Goal: Information Seeking & Learning: Learn about a topic

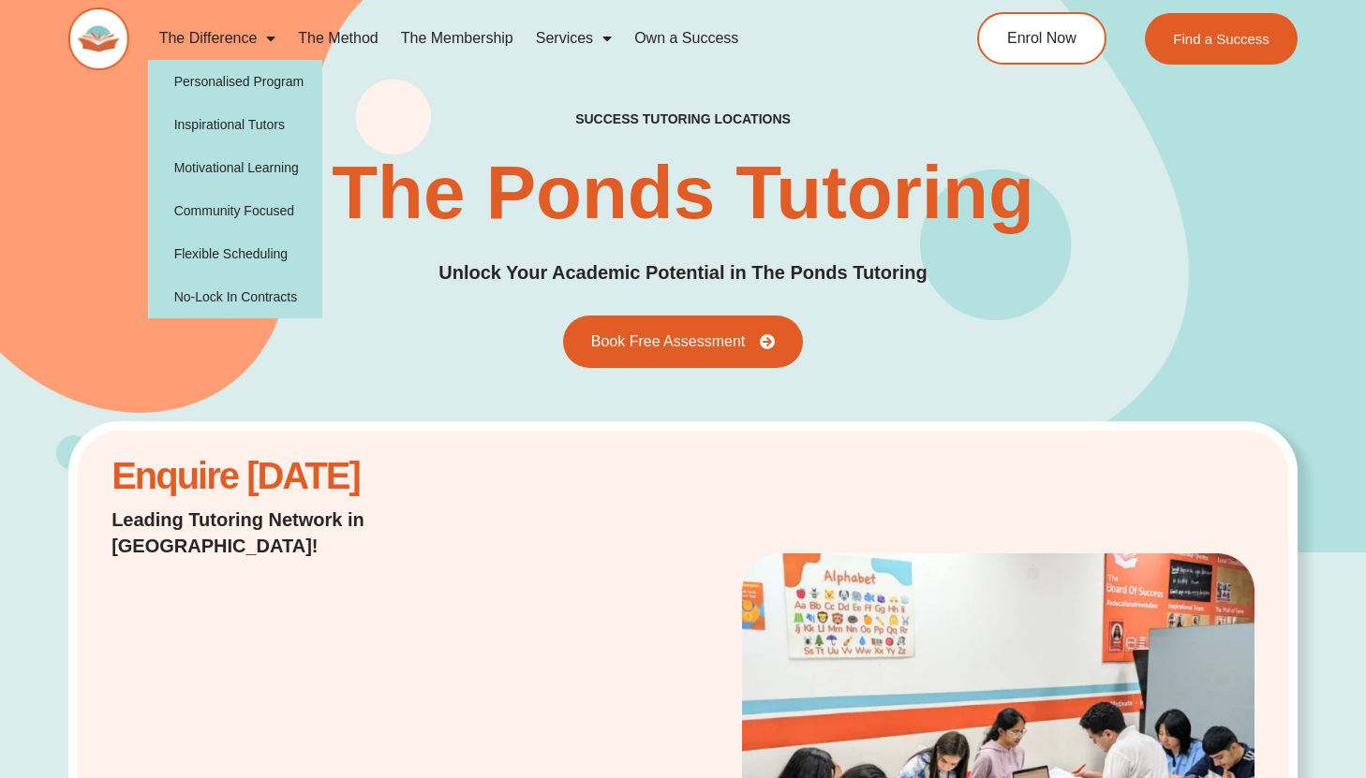
click at [258, 35] on span "Menu" at bounding box center [266, 39] width 19 height 34
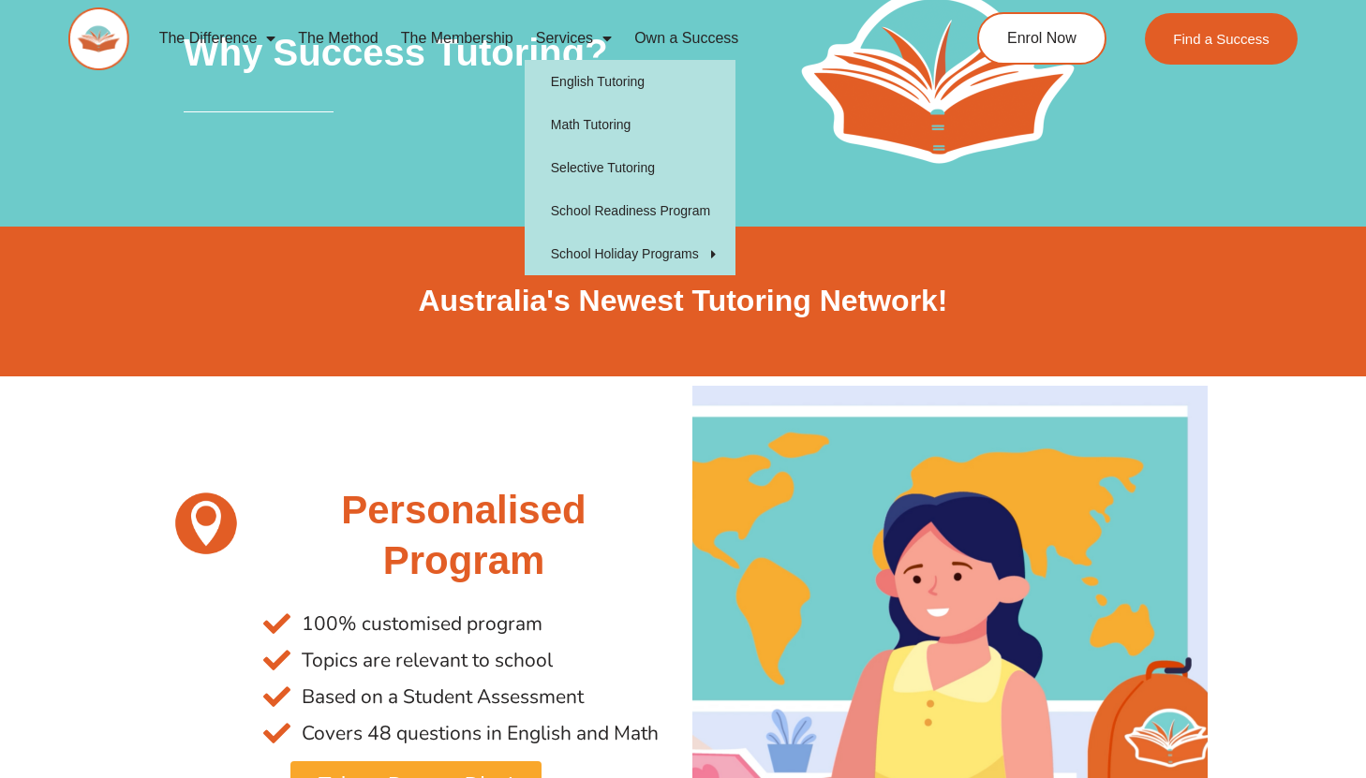
click at [568, 33] on link "Services" at bounding box center [574, 38] width 98 height 43
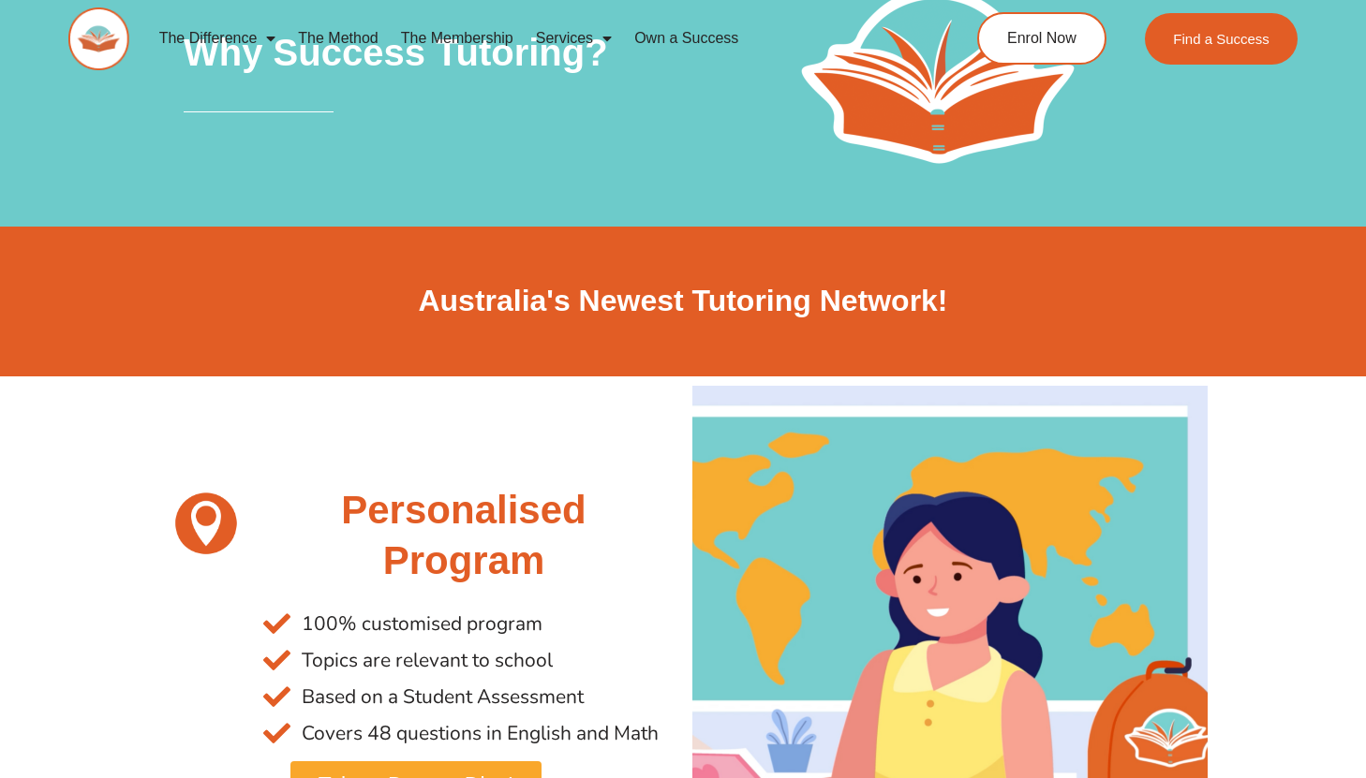
click at [570, 39] on link "Services" at bounding box center [574, 38] width 98 height 43
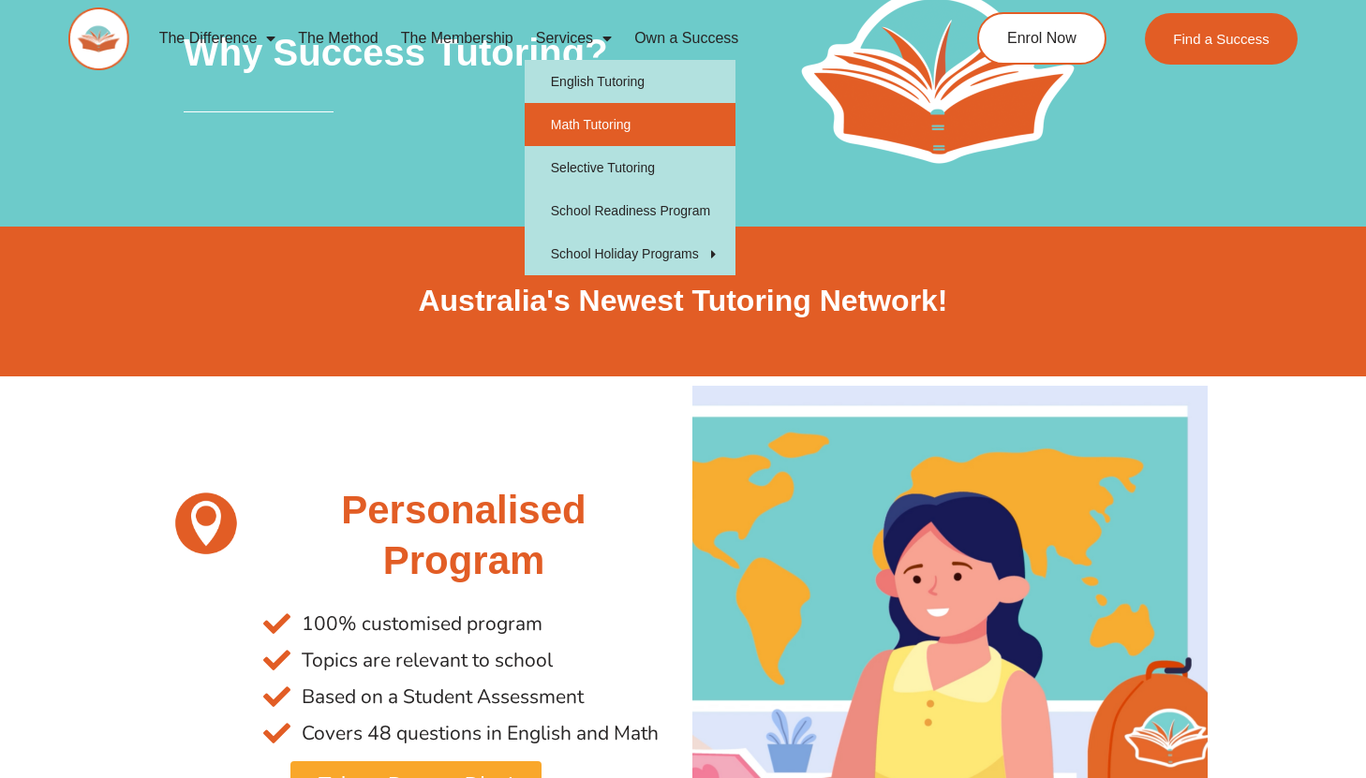
click at [590, 133] on link "Math Tutoring" at bounding box center [630, 124] width 211 height 43
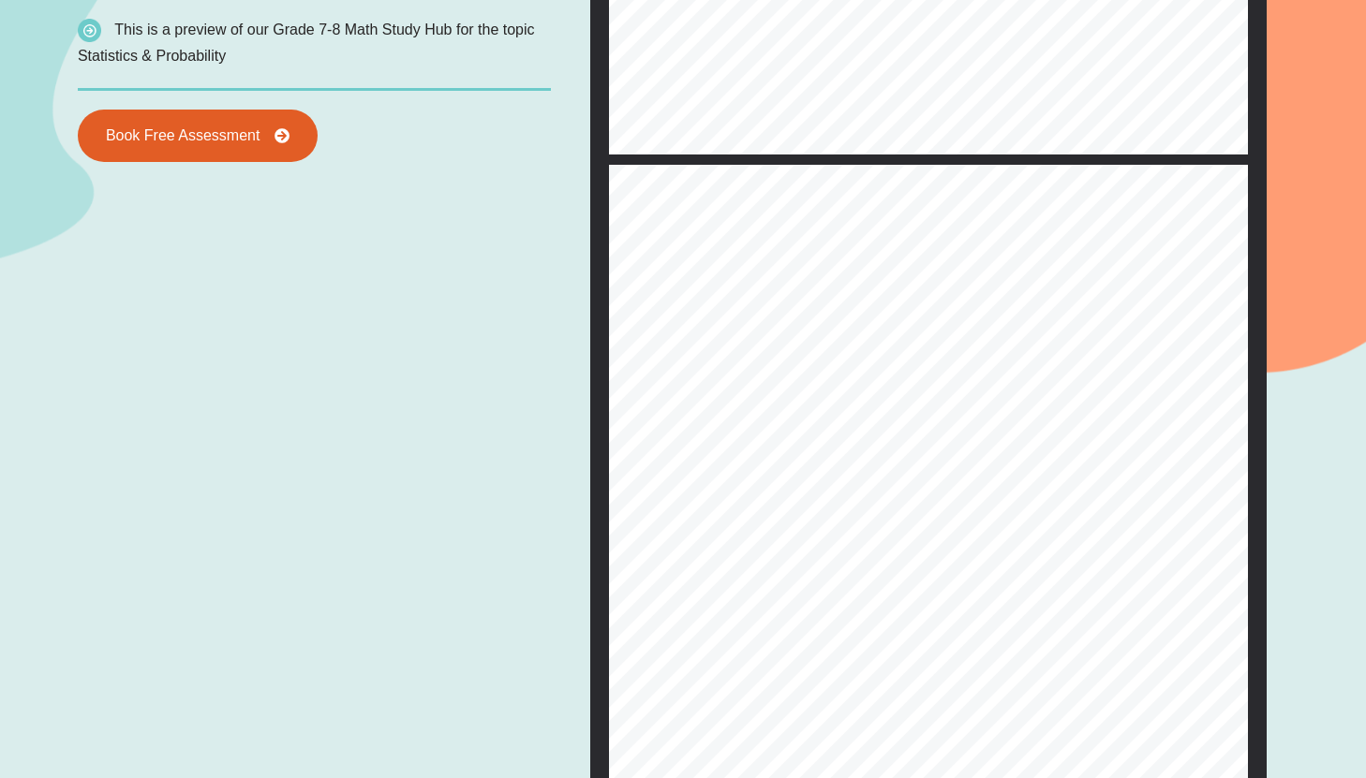
scroll to position [609, 0]
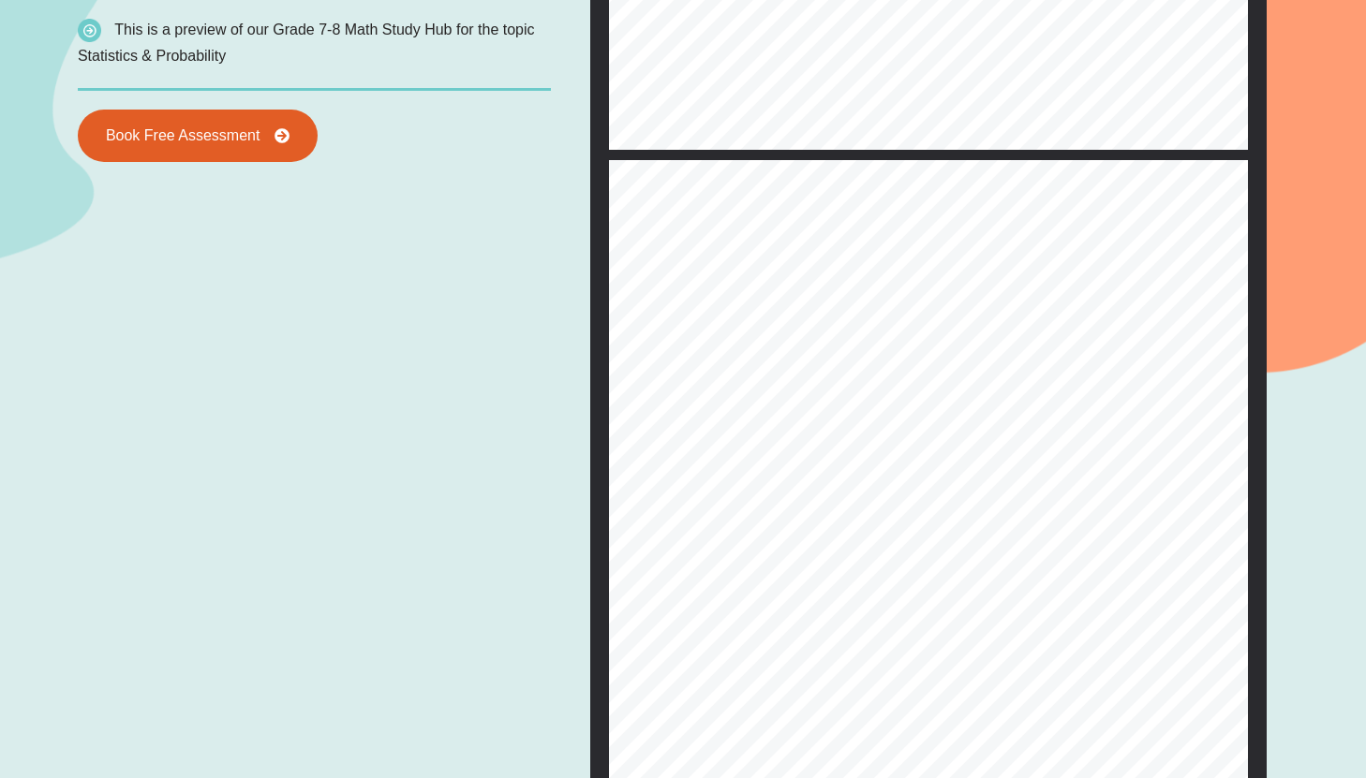
type input "*"
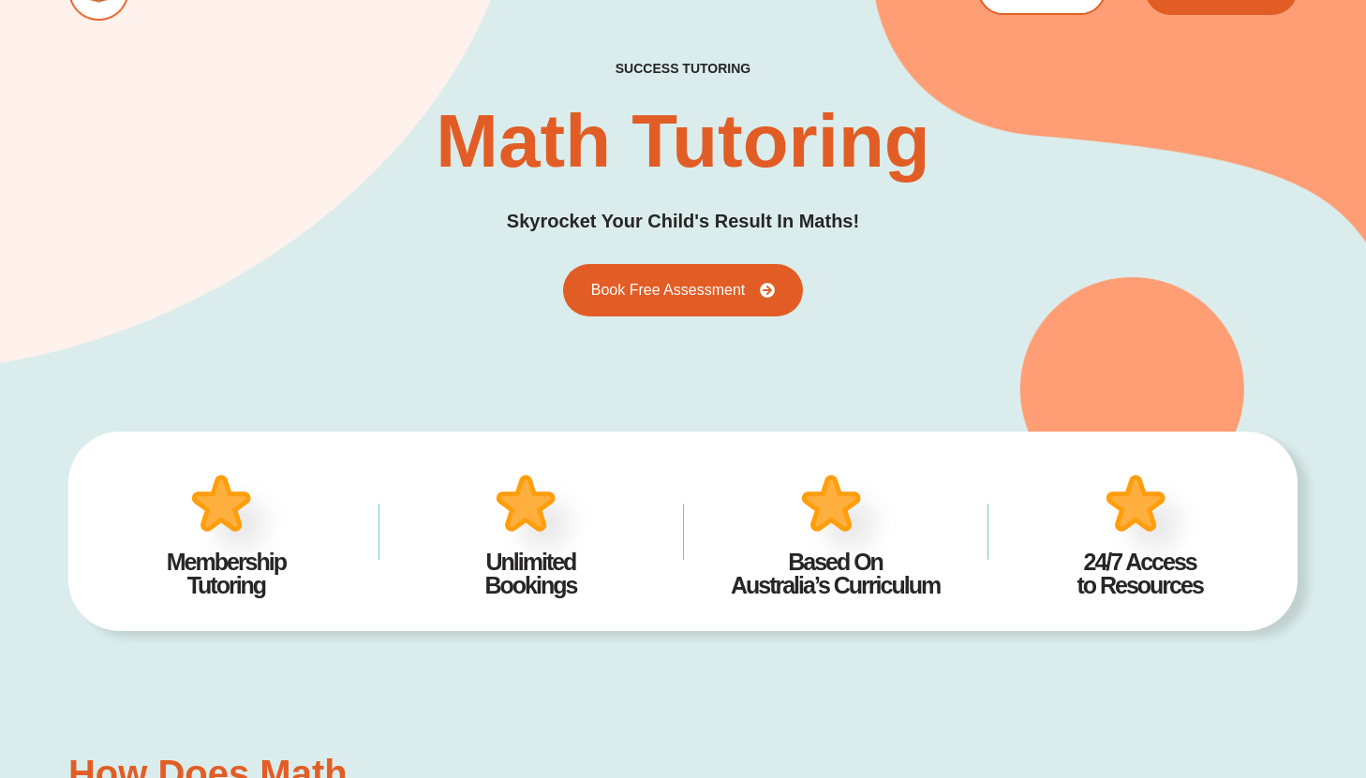
scroll to position [0, 0]
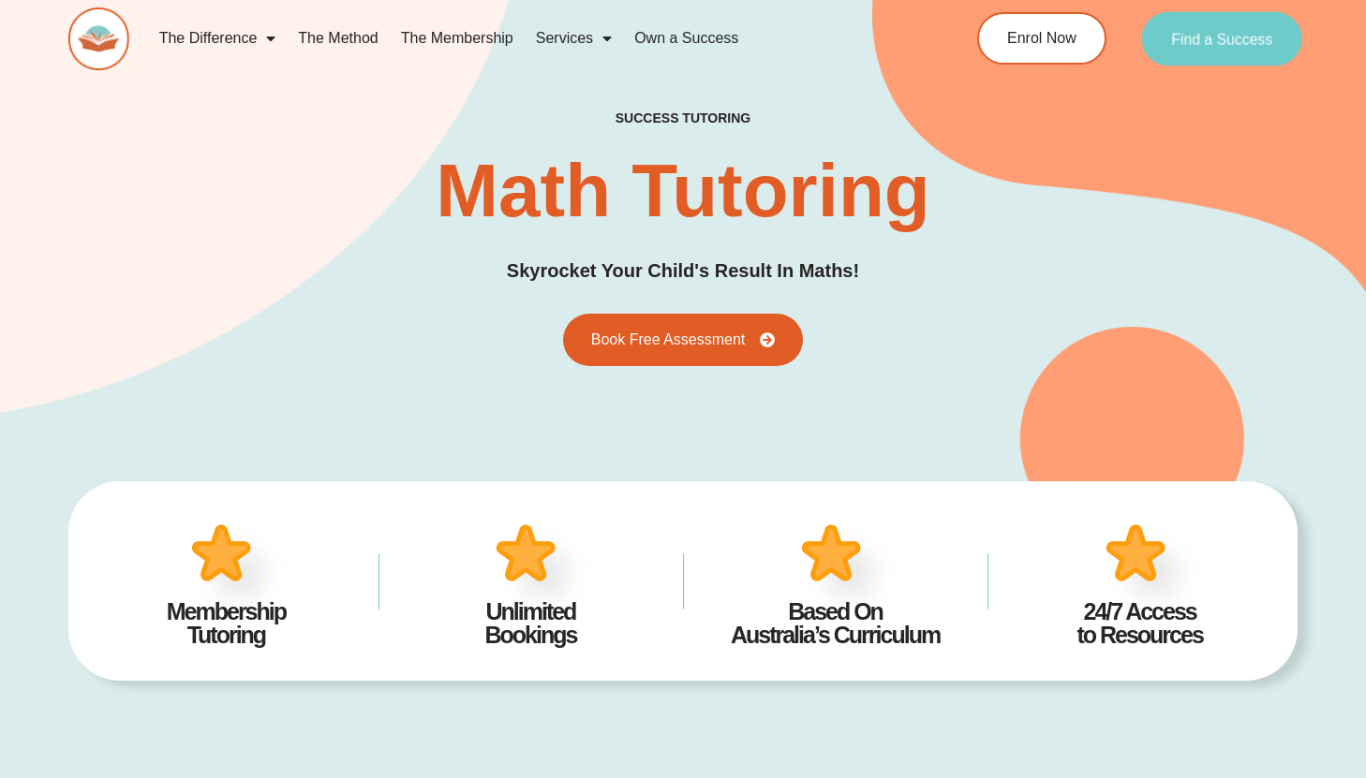
click at [1224, 36] on span "Find a Success" at bounding box center [1222, 38] width 101 height 15
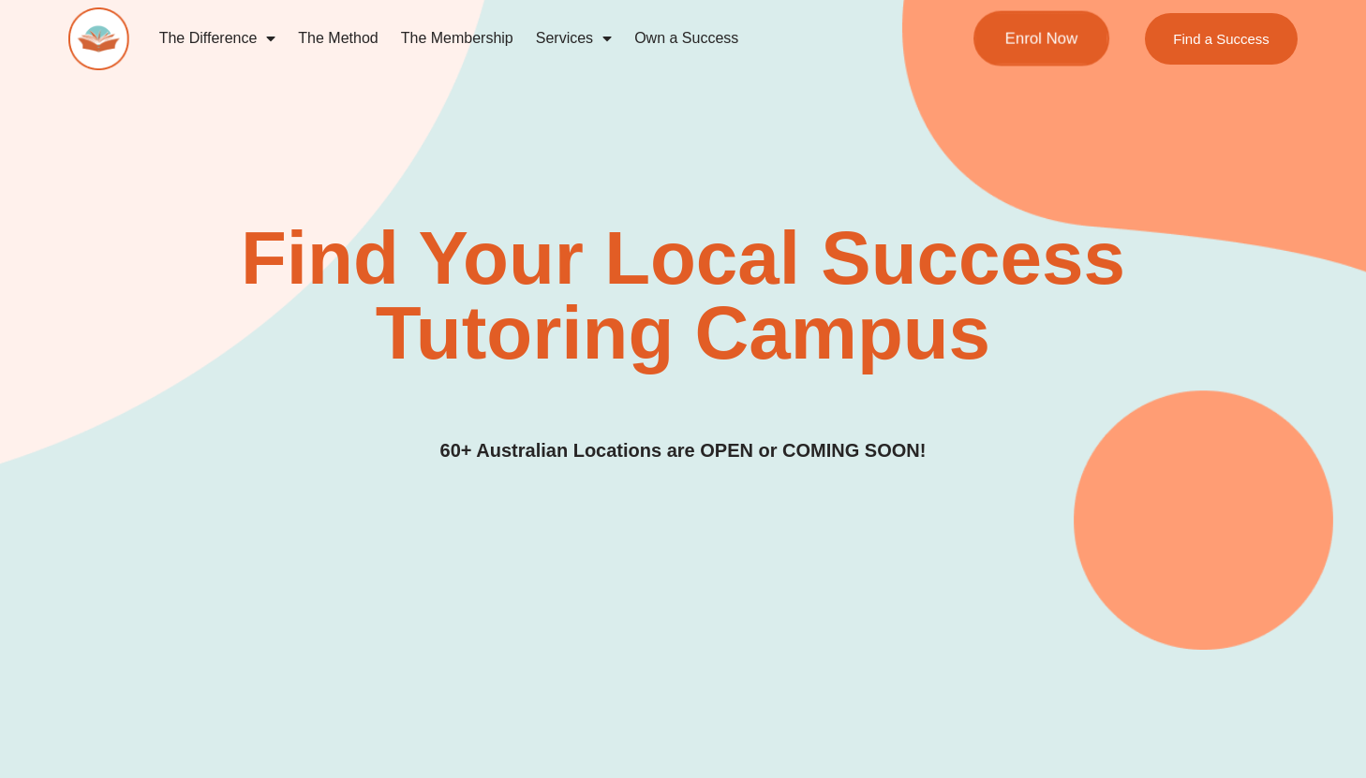
click at [1045, 31] on span "Enrol Now" at bounding box center [1041, 39] width 73 height 16
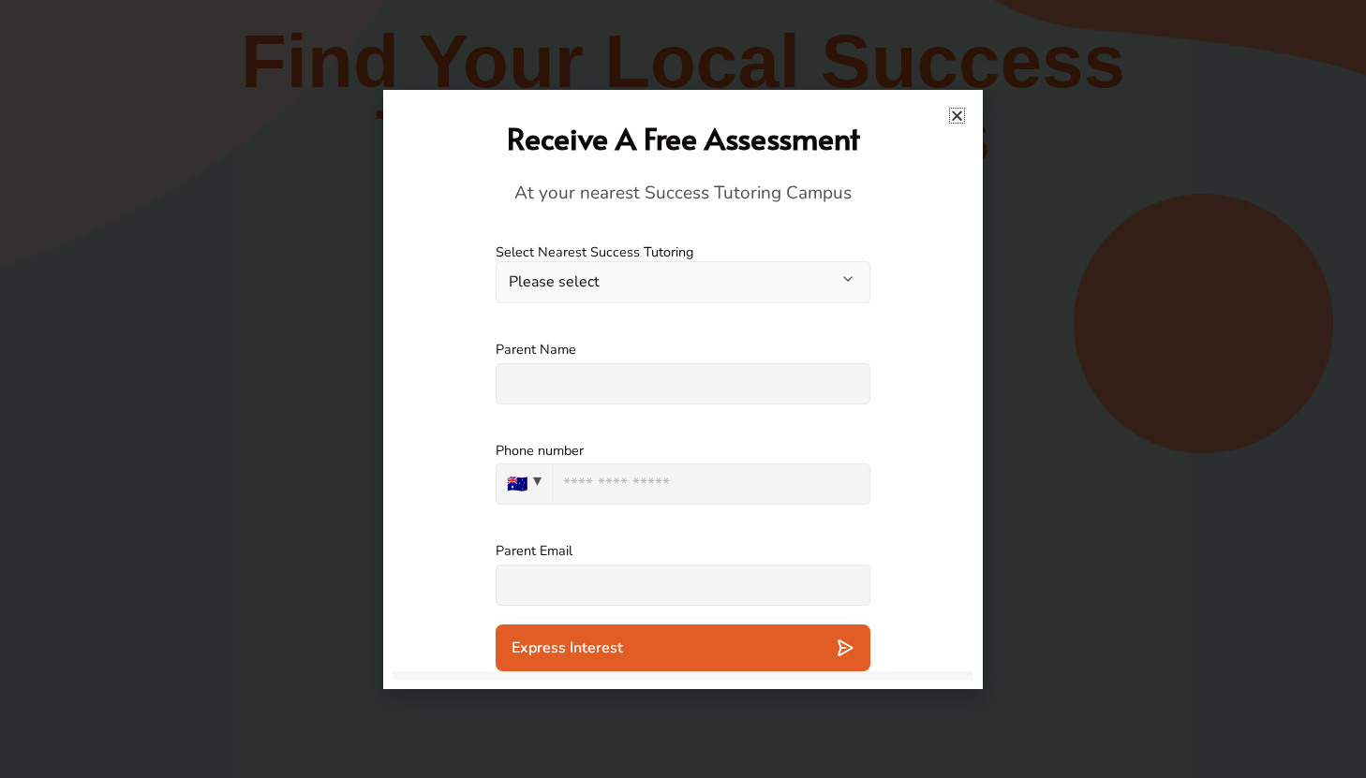
scroll to position [316, 0]
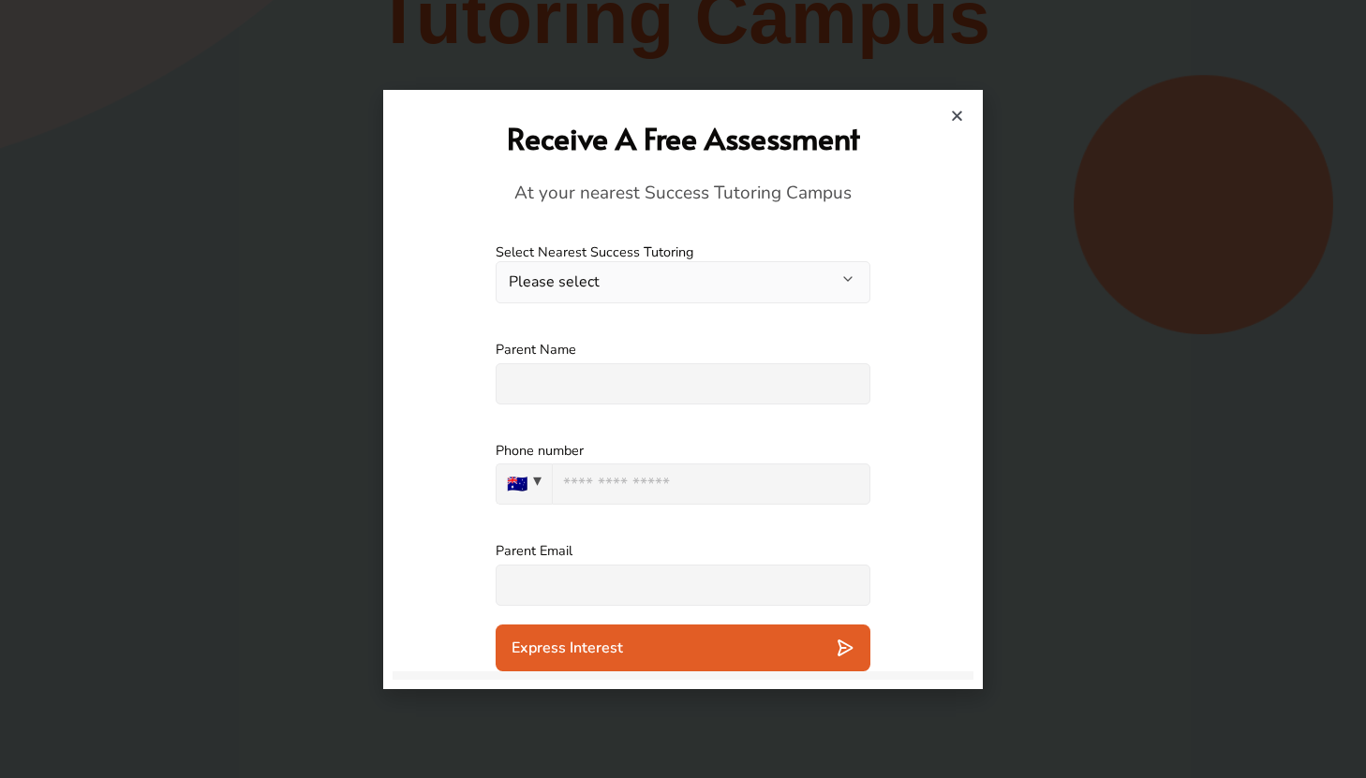
click at [953, 116] on icon "Close" at bounding box center [957, 116] width 14 height 14
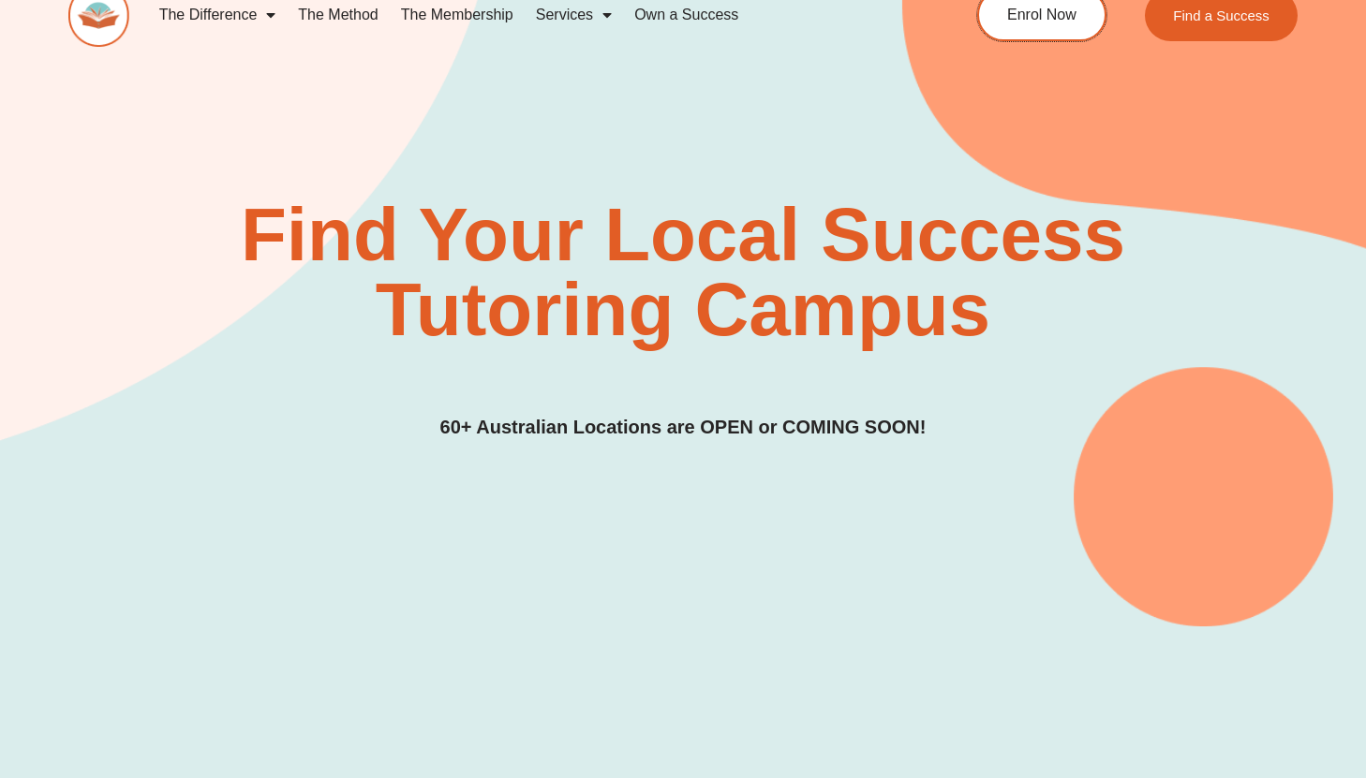
scroll to position [0, 0]
